Goal: Check status

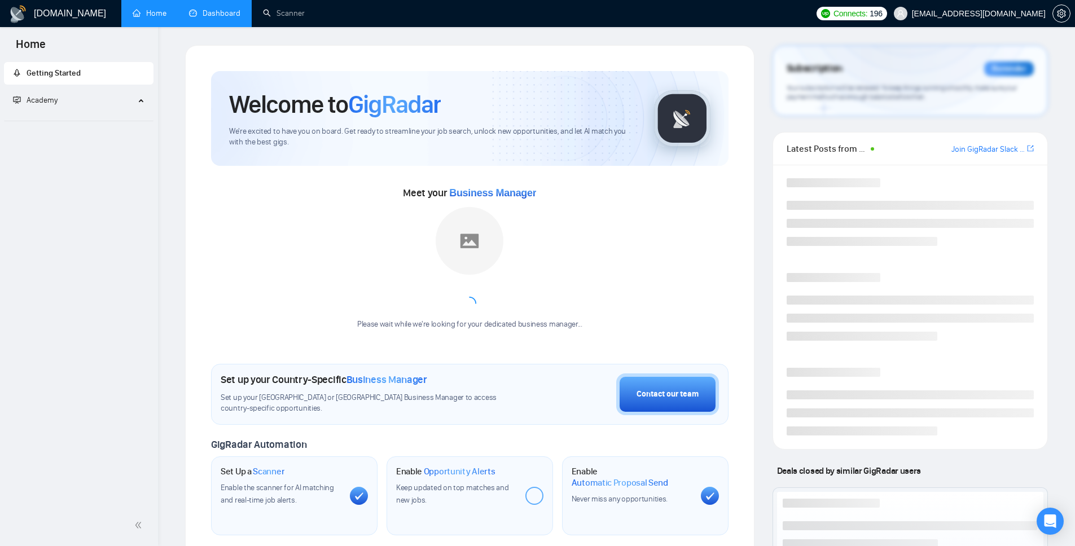
click at [219, 12] on link "Dashboard" at bounding box center [214, 13] width 51 height 10
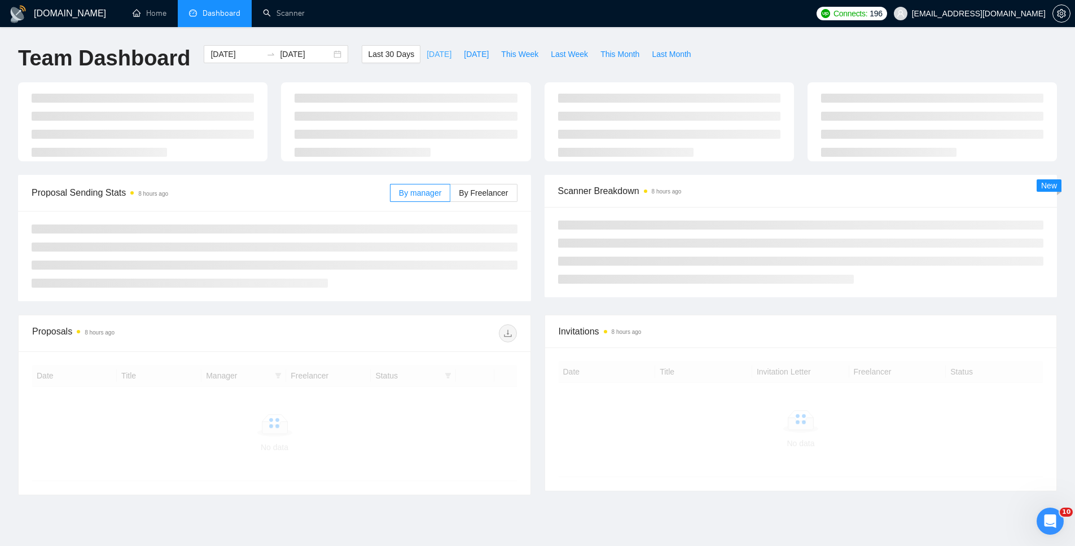
click at [437, 59] on span "[DATE]" at bounding box center [438, 54] width 25 height 12
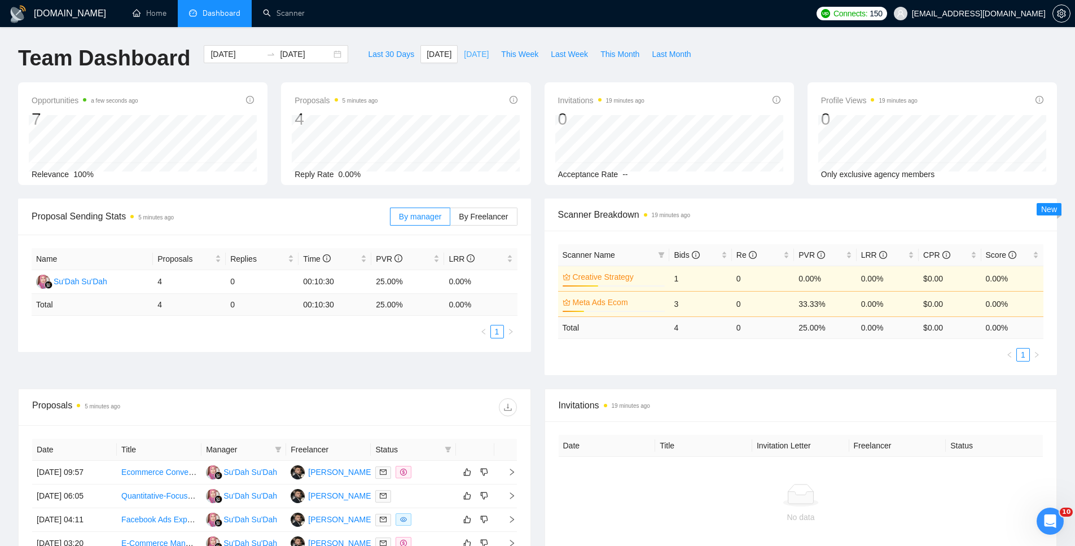
click at [474, 57] on span "[DATE]" at bounding box center [476, 54] width 25 height 12
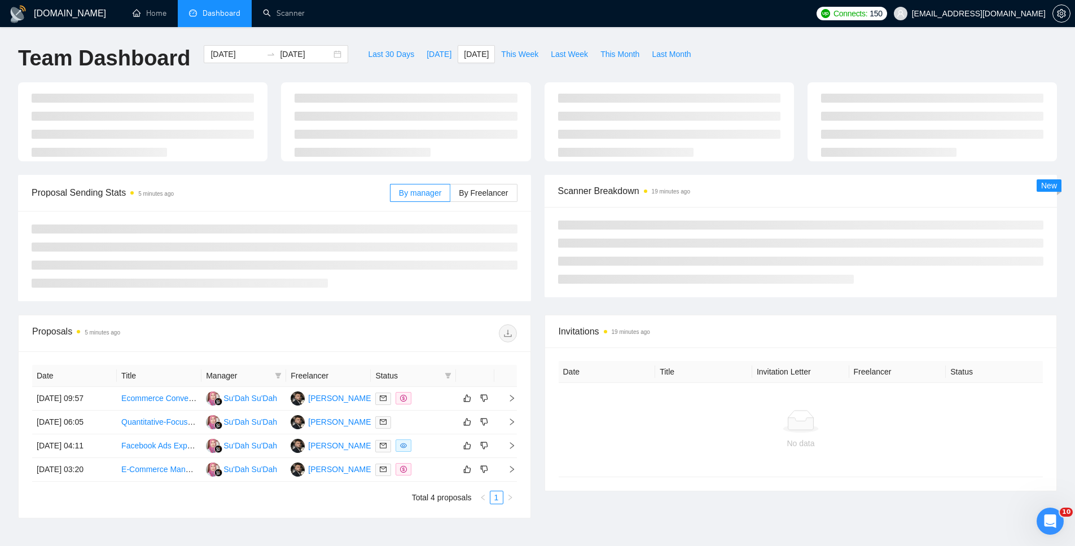
type input "[DATE]"
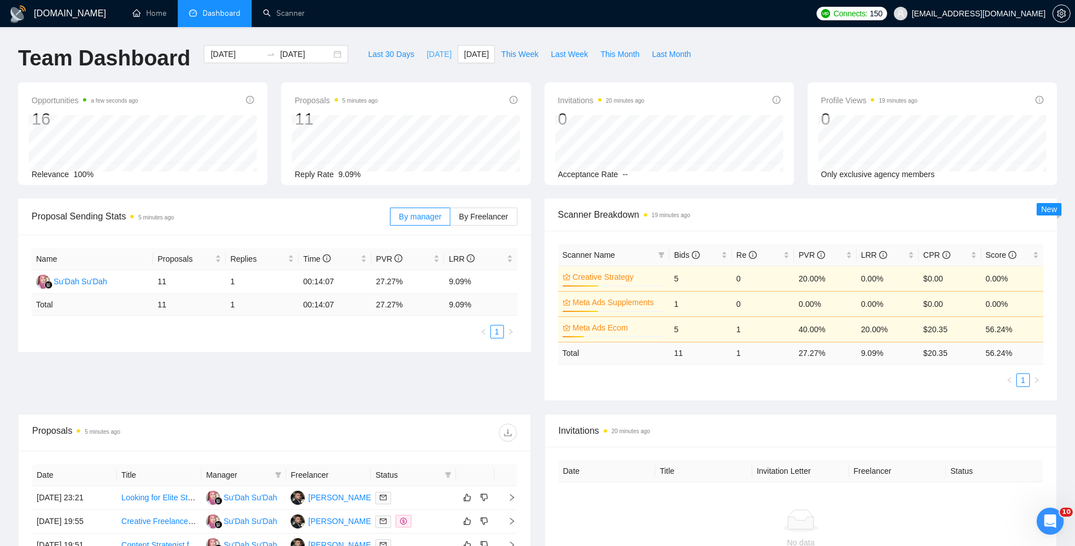
click at [429, 59] on span "[DATE]" at bounding box center [438, 54] width 25 height 12
type input "[DATE]"
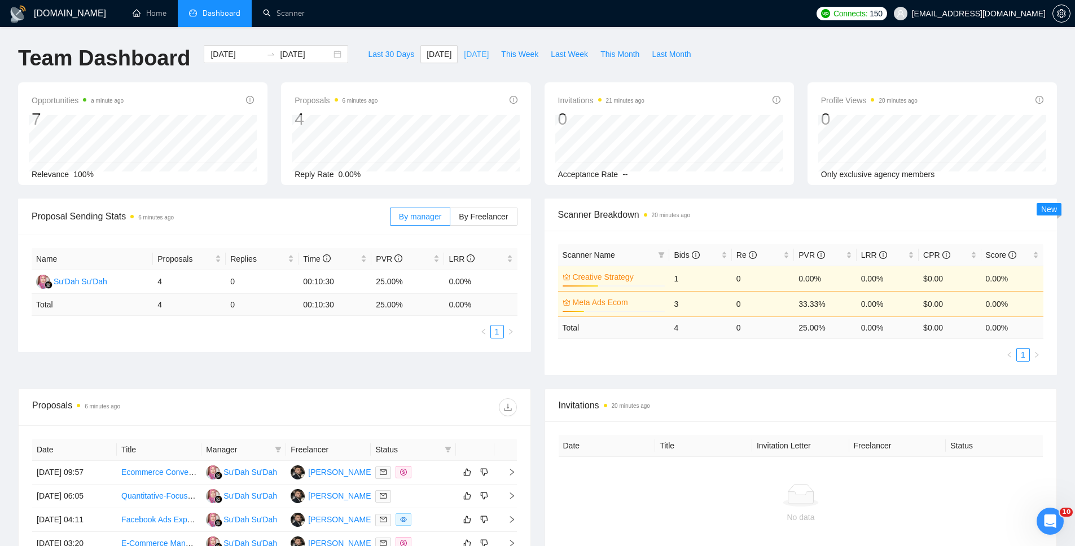
click at [486, 51] on span "[DATE]" at bounding box center [476, 54] width 25 height 12
type input "[DATE]"
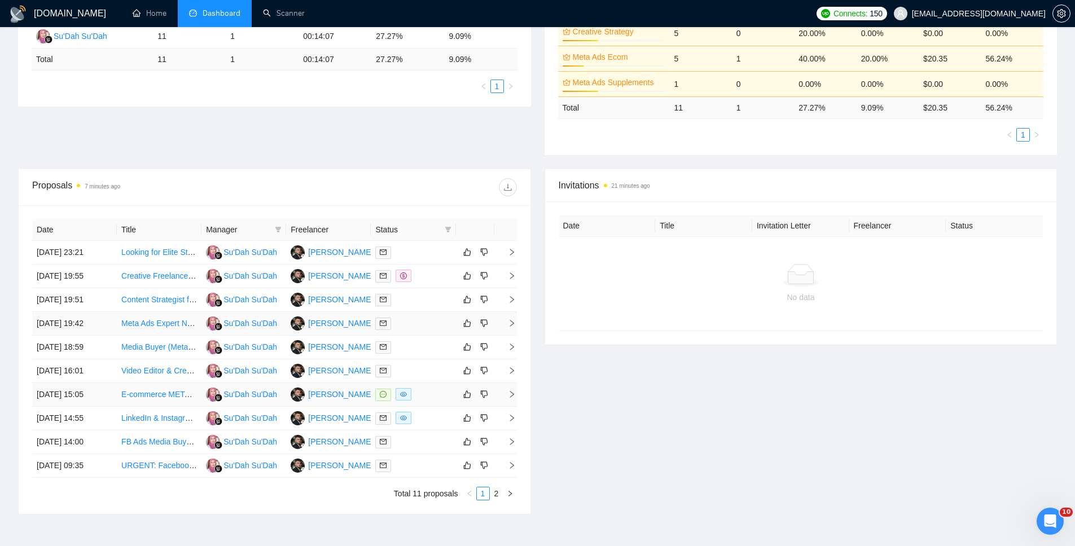
scroll to position [269, 0]
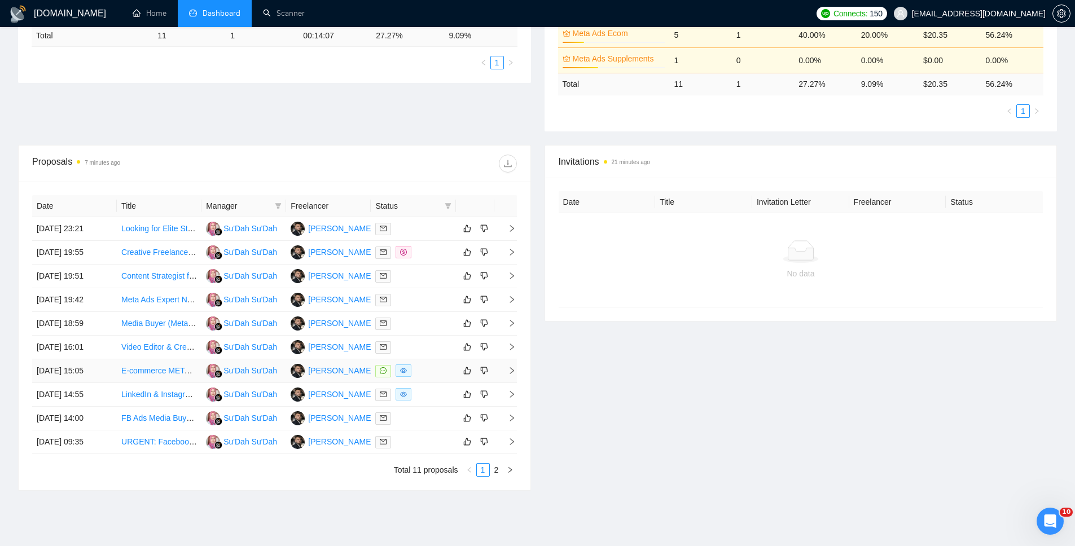
click at [509, 369] on icon "right" at bounding box center [512, 371] width 8 height 8
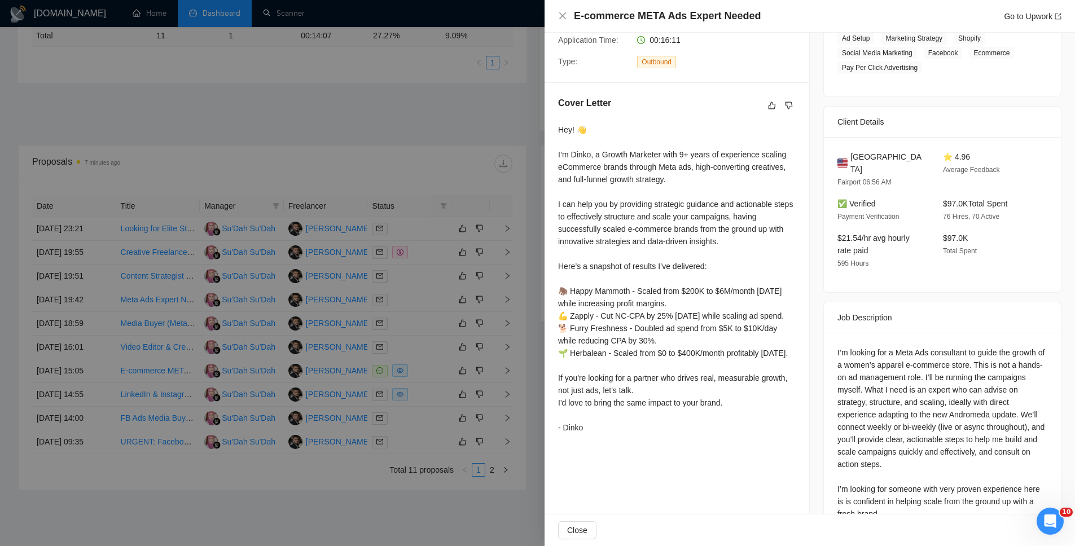
scroll to position [259, 0]
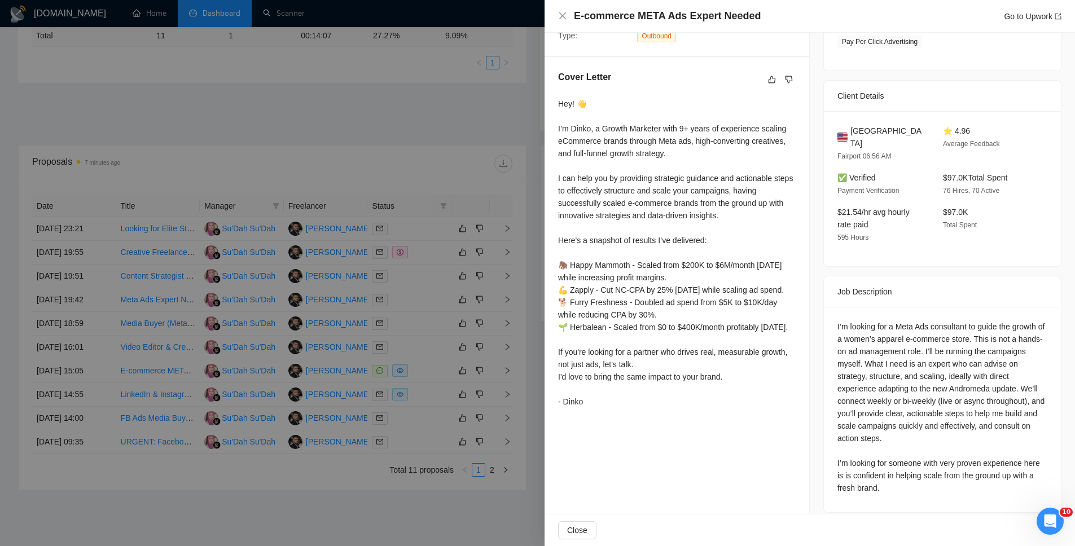
drag, startPoint x: 346, startPoint y: 100, endPoint x: 353, endPoint y: 105, distance: 8.5
click at [346, 100] on div at bounding box center [537, 273] width 1075 height 546
